Goal: Find specific page/section: Find specific page/section

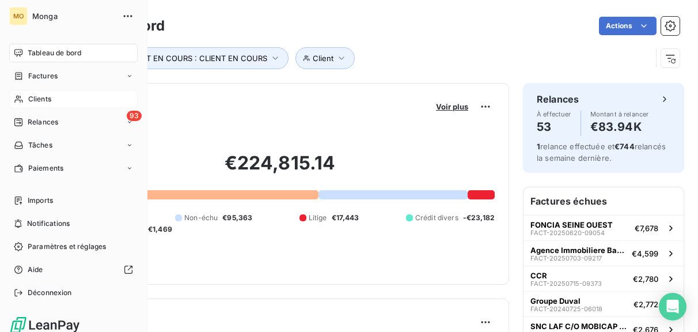
click at [20, 94] on icon at bounding box center [19, 98] width 10 height 9
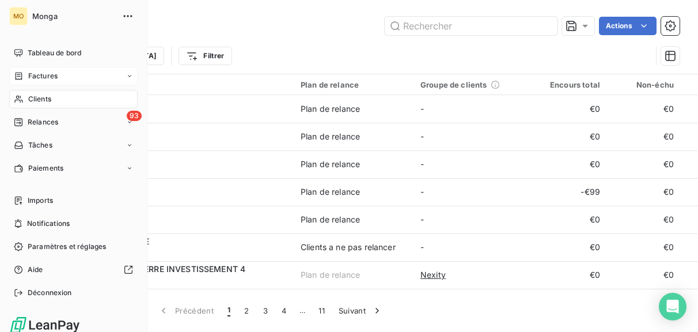
click at [21, 80] on icon at bounding box center [19, 75] width 10 height 9
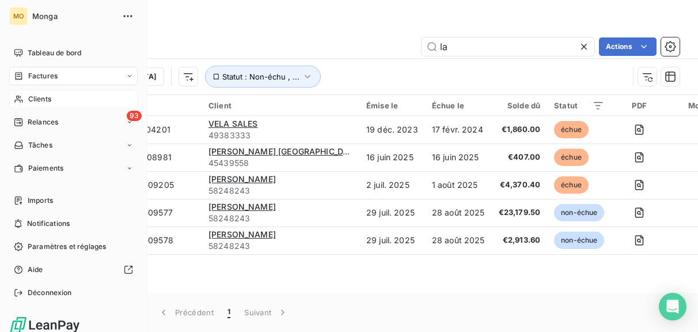
click at [49, 105] on div "Clients" at bounding box center [73, 99] width 128 height 18
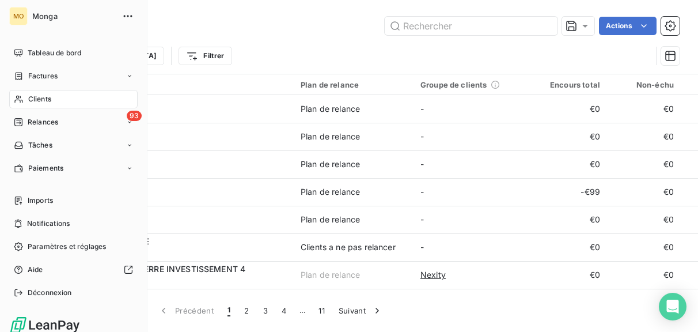
click at [27, 99] on div "Clients" at bounding box center [73, 99] width 128 height 18
click at [29, 80] on span "Factures" at bounding box center [42, 76] width 29 height 10
